Goal: Transaction & Acquisition: Subscribe to service/newsletter

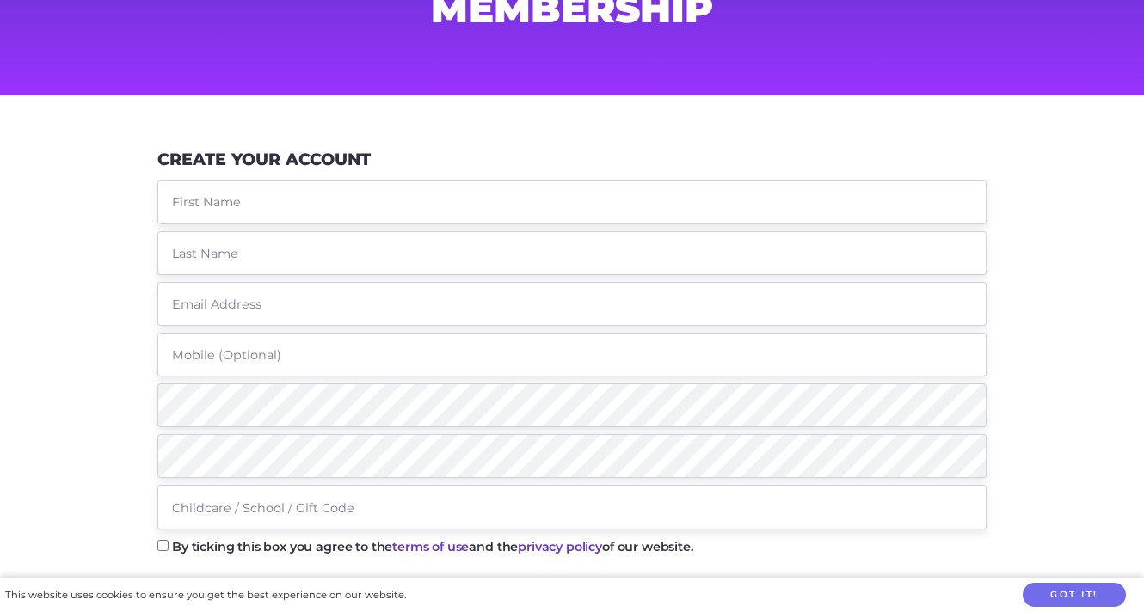
scroll to position [153, 0]
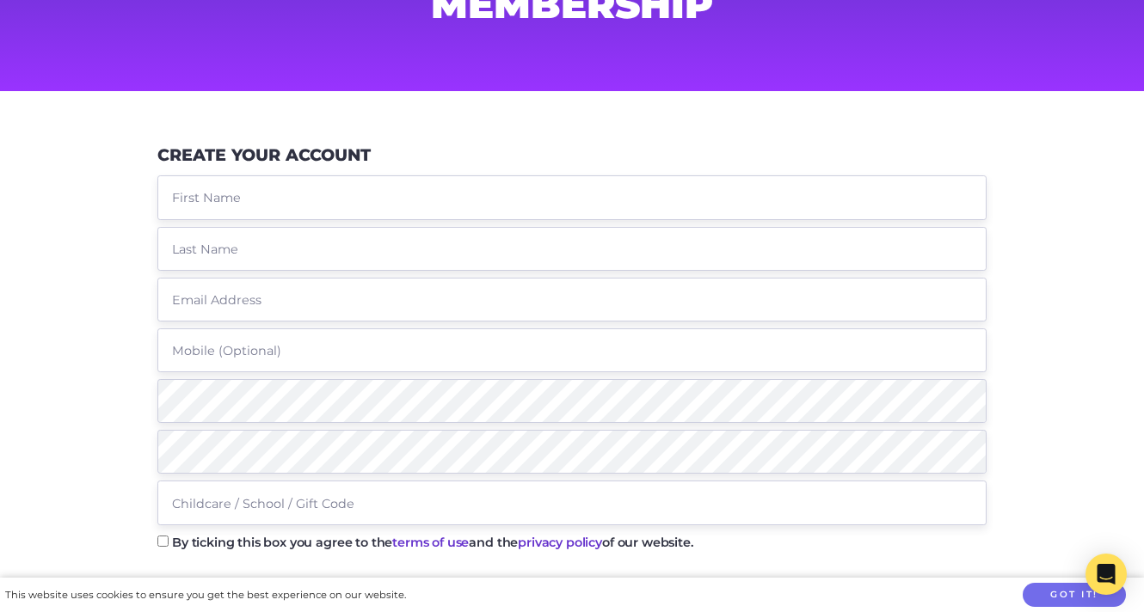
click at [278, 206] on input "text" at bounding box center [571, 197] width 829 height 44
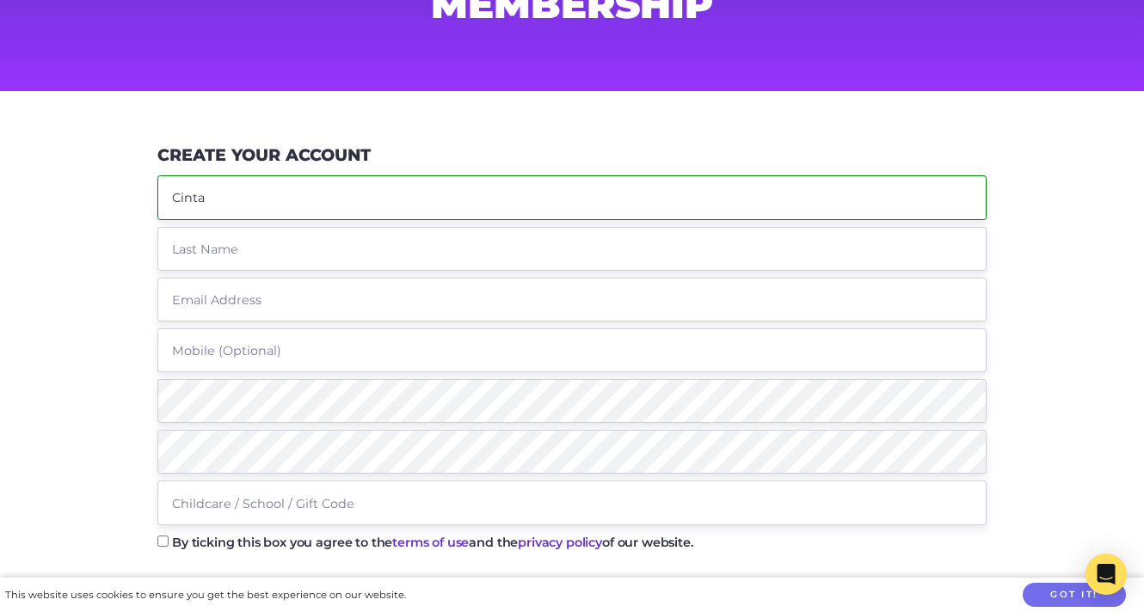
type input "Cinta"
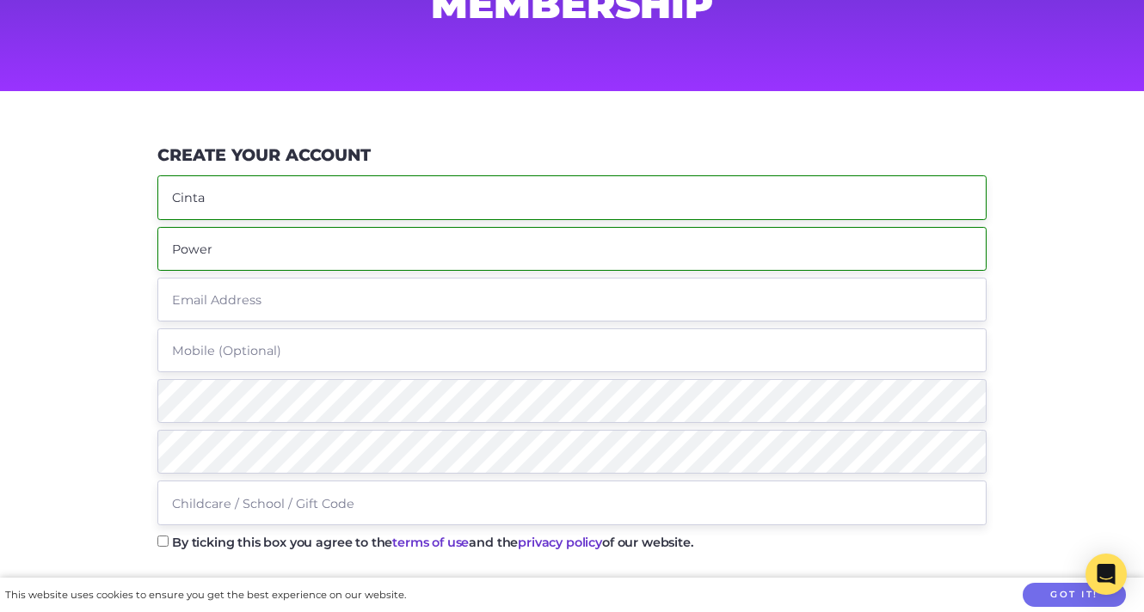
type input "Power"
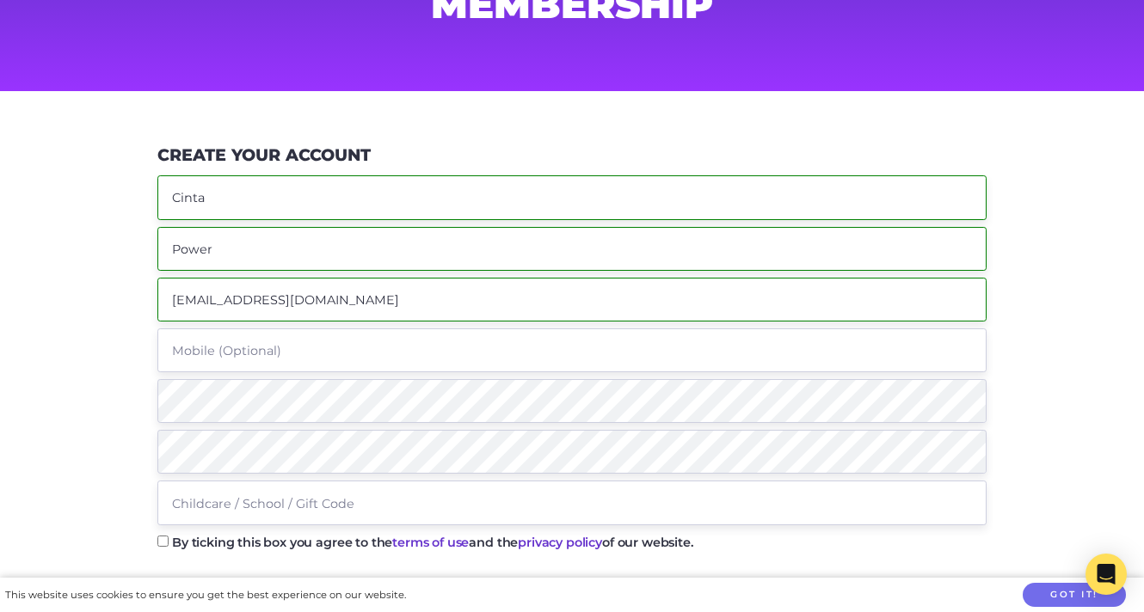
type input "[EMAIL_ADDRESS][DOMAIN_NAME]"
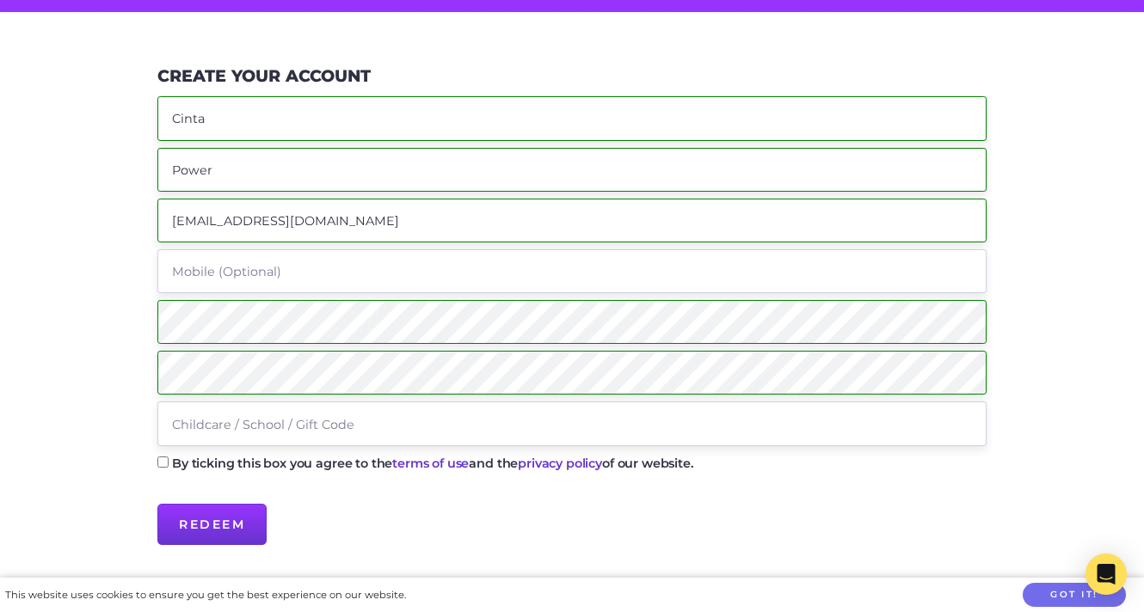
scroll to position [247, 0]
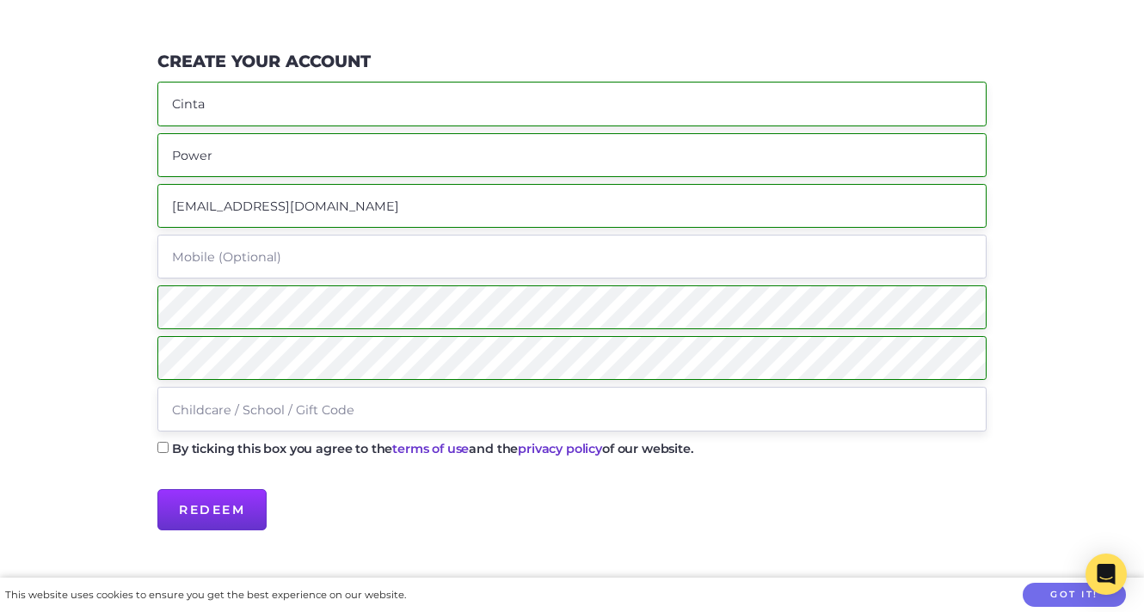
click at [222, 409] on input "text" at bounding box center [571, 409] width 829 height 44
paste input "[STREET_ADDRESS]"
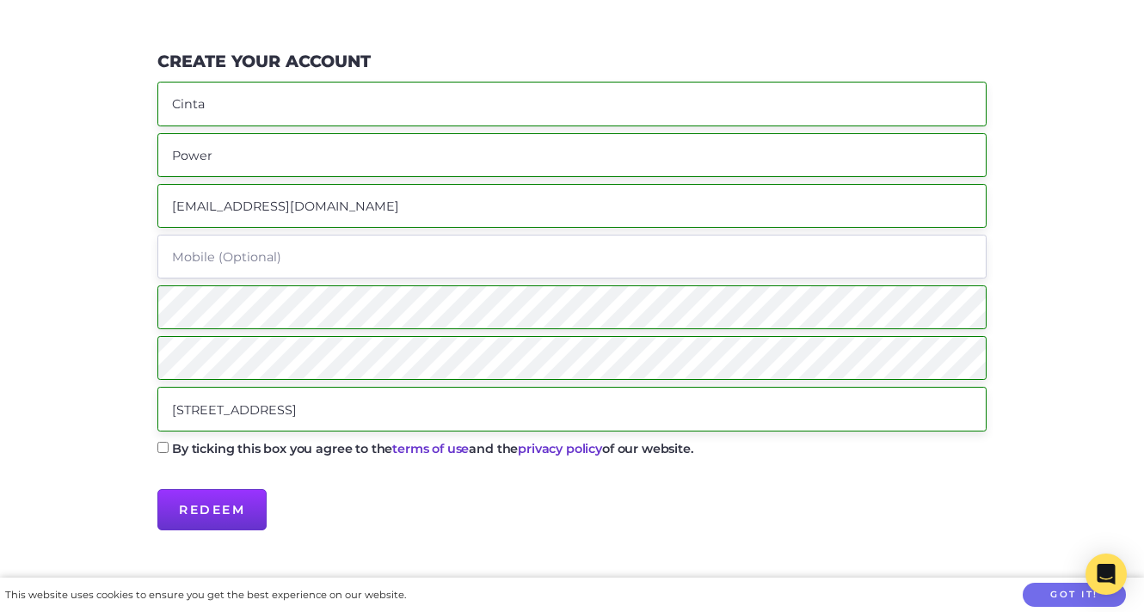
scroll to position [0, 0]
drag, startPoint x: 272, startPoint y: 401, endPoint x: 292, endPoint y: 415, distance: 25.3
click at [292, 415] on input "[STREET_ADDRESS]" at bounding box center [571, 409] width 829 height 44
type input "suncoast"
click at [158, 449] on input "By ticking this box you agree to the terms of use and the privacy policy of our…" at bounding box center [162, 447] width 11 height 11
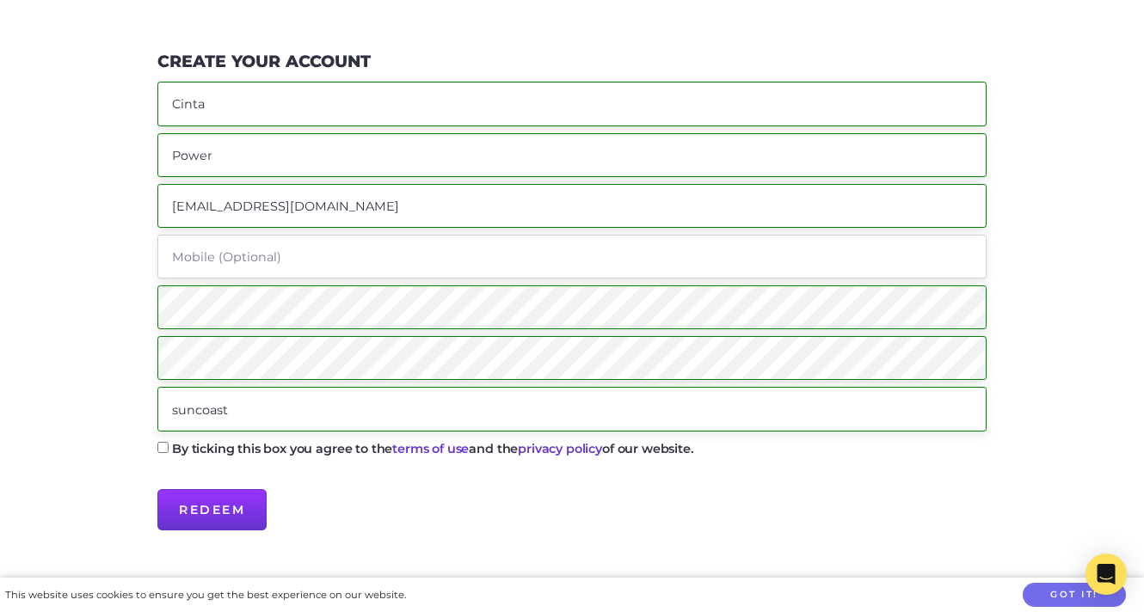
checkbox input "true"
click at [208, 530] on input "Redeem" at bounding box center [211, 509] width 109 height 41
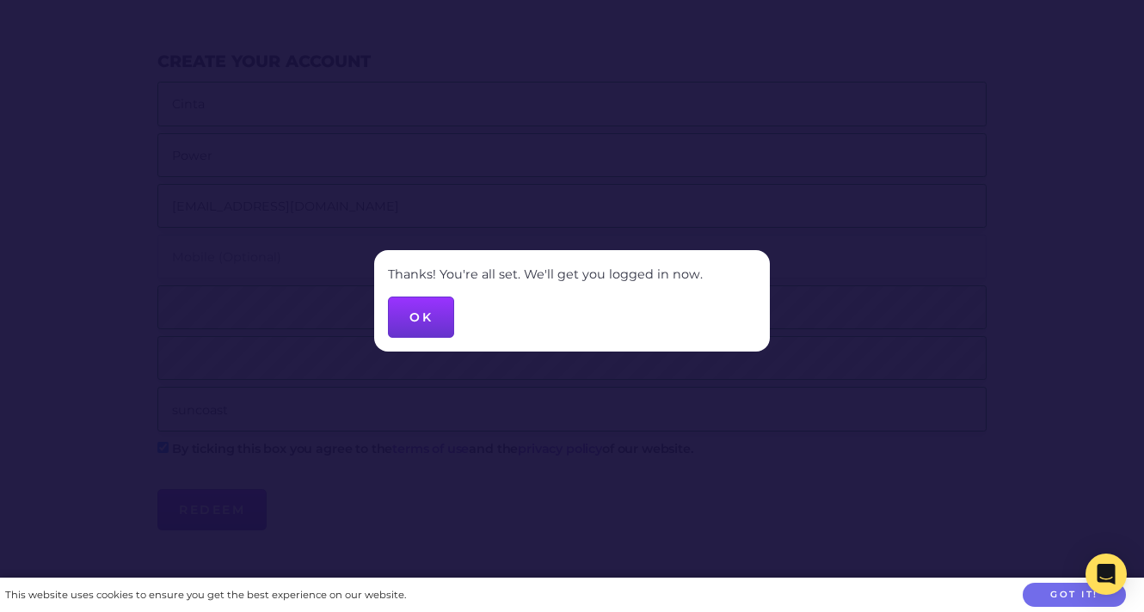
click at [445, 306] on button "OK" at bounding box center [421, 317] width 66 height 41
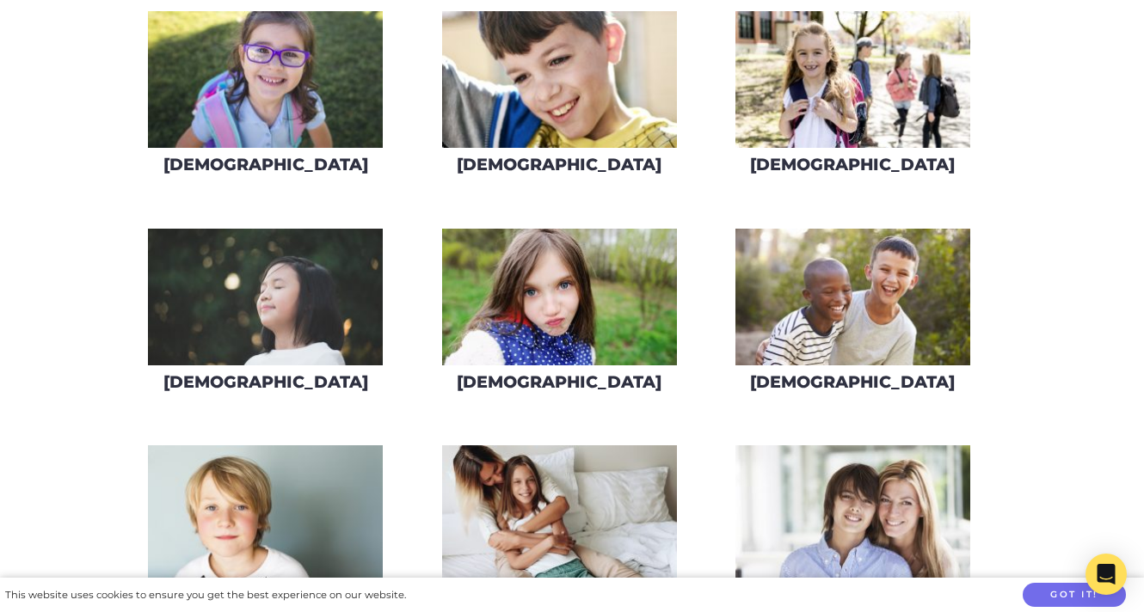
scroll to position [886, 0]
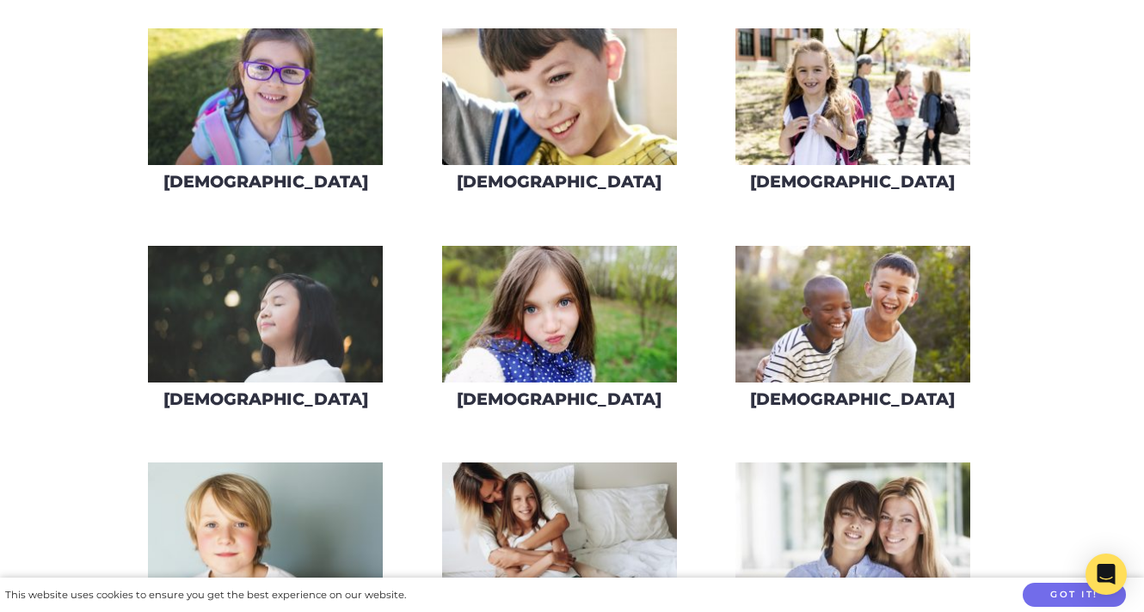
click at [817, 325] on img at bounding box center [852, 314] width 235 height 137
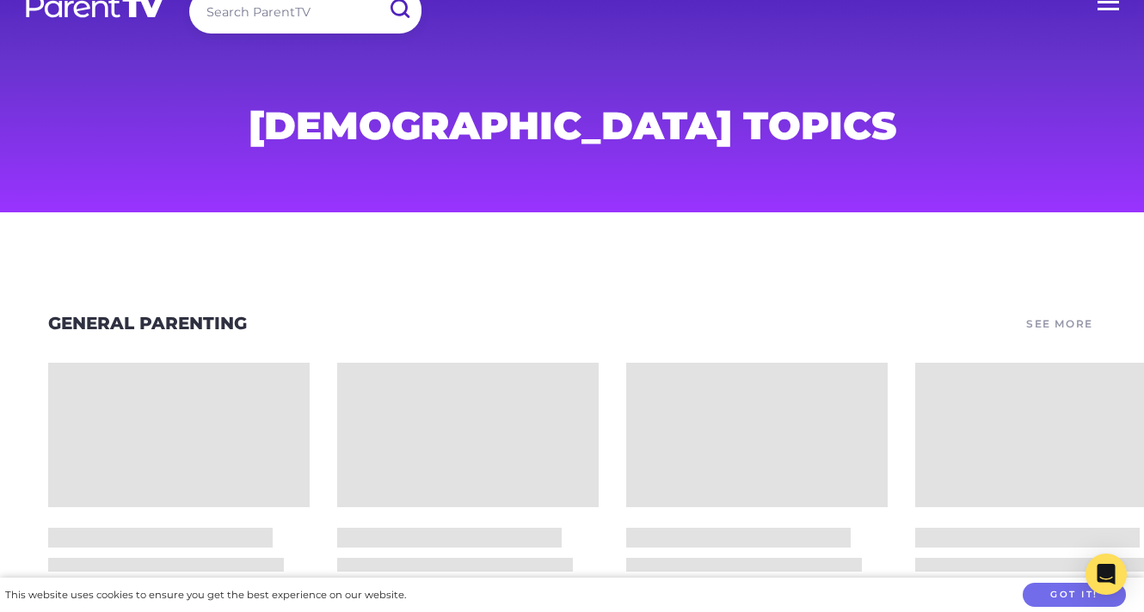
scroll to position [93, 0]
